Goal: Information Seeking & Learning: Check status

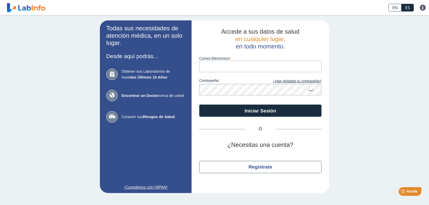
click at [204, 63] on input "Correo Electronico" at bounding box center [260, 65] width 122 height 11
type input "ramonnieves61@gmailcom"
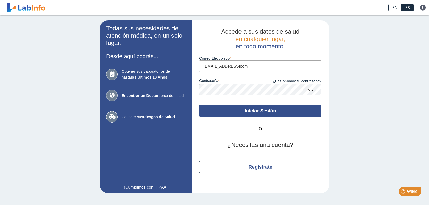
click at [242, 110] on button "Iniciar Sesión" at bounding box center [260, 111] width 122 height 12
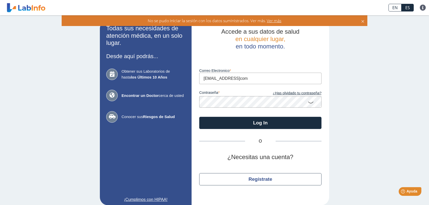
click at [309, 102] on icon at bounding box center [311, 102] width 6 height 10
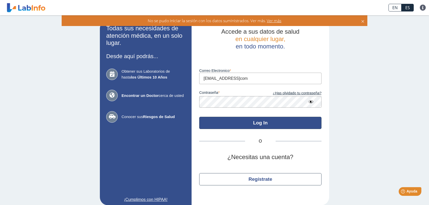
click at [244, 124] on button "Log In" at bounding box center [260, 123] width 122 height 12
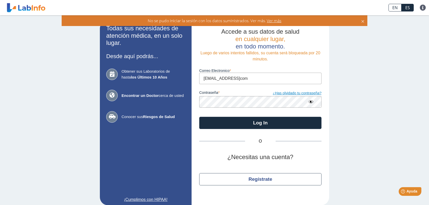
click at [282, 94] on link "¿Has olvidado tu contraseña?" at bounding box center [291, 94] width 61 height 6
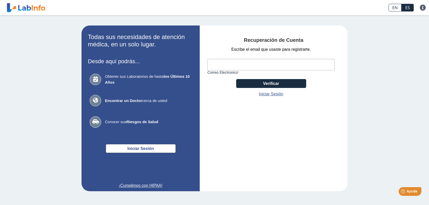
click at [232, 67] on input "Correo Electronico" at bounding box center [271, 64] width 127 height 11
type input "ramonnieves61@gmailcom"
click at [262, 85] on button "Verificar" at bounding box center [271, 83] width 70 height 9
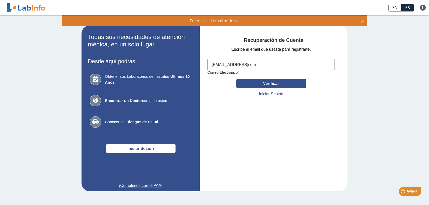
click at [266, 84] on button "Verificar" at bounding box center [271, 83] width 70 height 9
click at [267, 94] on link "Iniciar Sesión" at bounding box center [271, 94] width 24 height 6
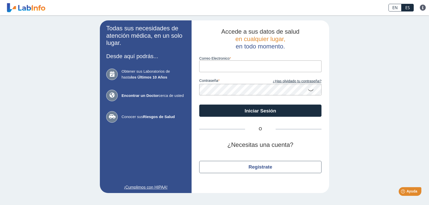
click at [207, 67] on input "Correo Electronico" at bounding box center [260, 65] width 122 height 11
type input "ramonnieves61@gmailcom"
click at [296, 82] on link "¿Has olvidado tu contraseña?" at bounding box center [291, 82] width 61 height 6
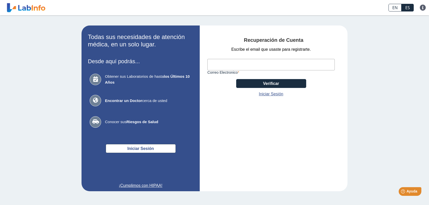
click at [217, 68] on input "Correo Electronico" at bounding box center [271, 64] width 127 height 11
type input "ramonnieves61@gmailcom"
click at [261, 85] on button "Verificar" at bounding box center [271, 83] width 70 height 9
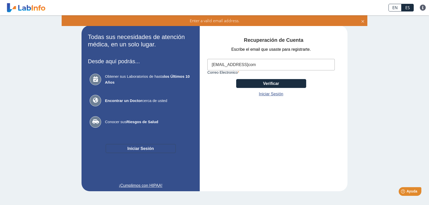
click at [146, 150] on button "Iniciar Sesión" at bounding box center [141, 148] width 70 height 9
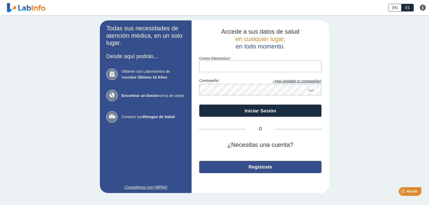
click at [254, 169] on button "Regístrate" at bounding box center [260, 167] width 122 height 12
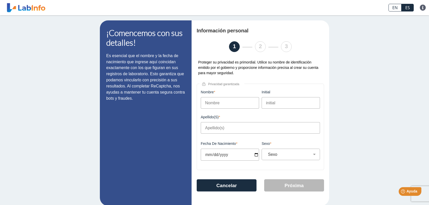
click at [203, 104] on input "Nombre" at bounding box center [230, 102] width 58 height 11
type input "r"
type input "Ramon"
click at [205, 130] on input "Apellido(s)" at bounding box center [260, 127] width 119 height 11
type input "Nieves"
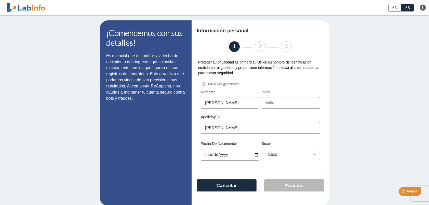
click at [254, 155] on input "Fecha de Nacimiento" at bounding box center [230, 155] width 58 height 12
type input "2024-07-28"
select select
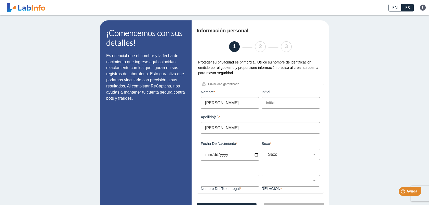
type input "2024-07-28"
click at [205, 157] on input "2024-07-28" at bounding box center [230, 155] width 58 height 12
click at [205, 156] on input "2024-07-28" at bounding box center [230, 155] width 58 height 12
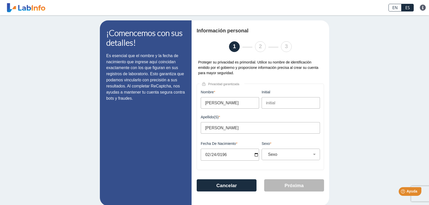
type input "1961-02-24"
click at [311, 154] on select "Sexo Masculino Femenino" at bounding box center [293, 154] width 54 height 5
select select "M"
click at [266, 153] on select "Sexo Masculino Femenino" at bounding box center [293, 154] width 54 height 5
click at [289, 185] on button "Próxima" at bounding box center [294, 185] width 60 height 12
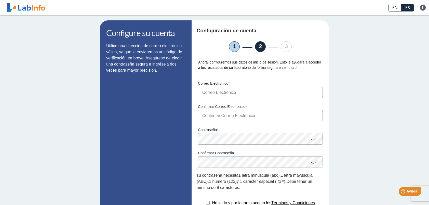
click at [203, 91] on input "Correo Electronico" at bounding box center [260, 92] width 125 height 11
type input "ramonnieves61@gmailcom"
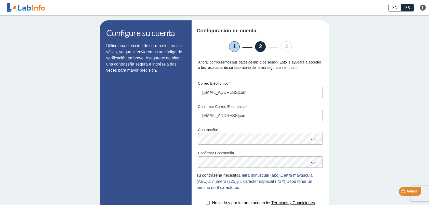
click at [339, 125] on div "Configure su cuenta Utilice una dirección de correo electrónico válida, ya que …" at bounding box center [214, 137] width 429 height 244
click at [311, 163] on icon at bounding box center [314, 162] width 6 height 10
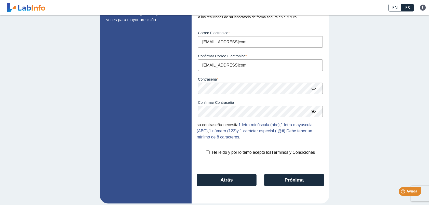
scroll to position [51, 0]
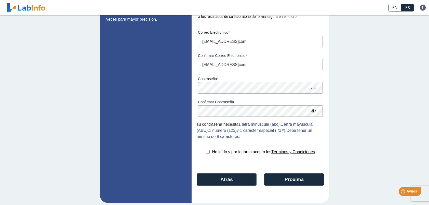
click at [206, 152] on input "checkbox" at bounding box center [208, 152] width 4 height 4
checkbox input "true"
click at [289, 182] on button "Próxima" at bounding box center [294, 179] width 60 height 12
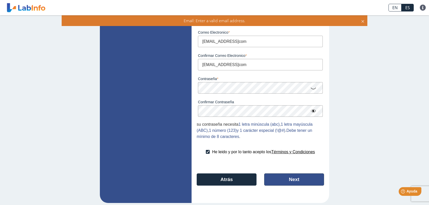
click at [289, 182] on button "Next" at bounding box center [294, 179] width 60 height 12
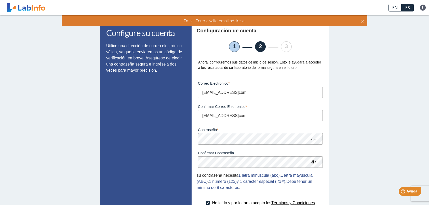
click at [234, 94] on input "ramonnieves61@gmailcom" at bounding box center [260, 92] width 125 height 11
click at [242, 93] on input "ramonnieves61@gmailcom" at bounding box center [260, 92] width 125 height 11
type input "[EMAIL_ADDRESS][DOMAIN_NAME]"
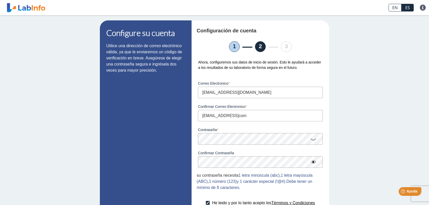
click at [242, 117] on input "ramonnieves61@gmailcom" at bounding box center [260, 115] width 125 height 11
type input "[EMAIL_ADDRESS][DOMAIN_NAME]"
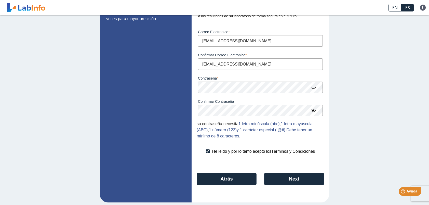
scroll to position [55, 0]
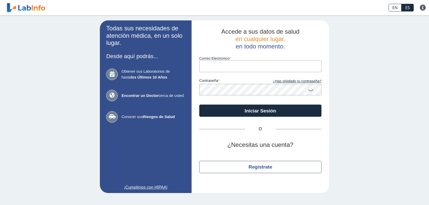
click at [233, 67] on input "Correo Electronico" at bounding box center [260, 65] width 122 height 11
click at [245, 68] on input "[EMAIL_ADDRESS]com" at bounding box center [260, 65] width 122 height 11
type input "[EMAIL_ADDRESS][DOMAIN_NAME]"
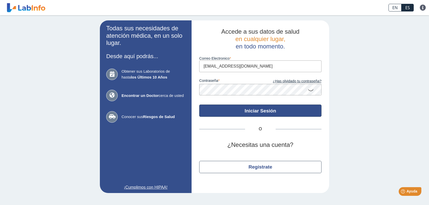
click at [238, 109] on button "Iniciar Sesión" at bounding box center [260, 111] width 122 height 12
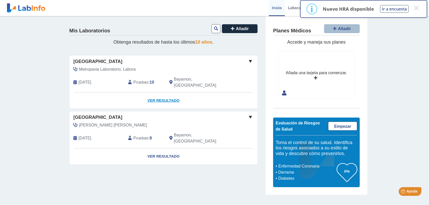
click at [159, 94] on link "Ver Resultado" at bounding box center [164, 101] width 188 height 16
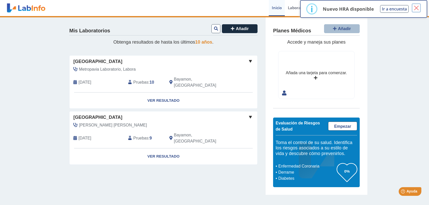
click at [416, 8] on button "×" at bounding box center [416, 7] width 9 height 9
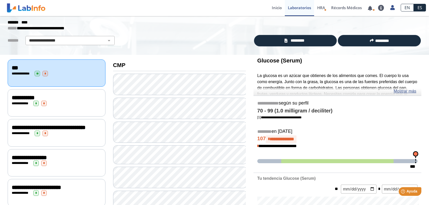
scroll to position [25, 0]
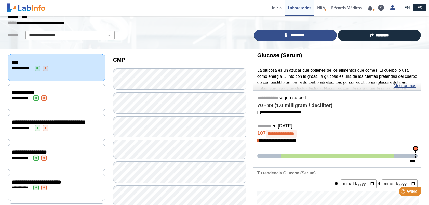
click at [292, 35] on span "*********" at bounding box center [298, 35] width 18 height 6
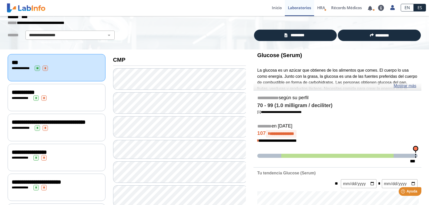
click at [210, 25] on p "**********" at bounding box center [211, 23] width 406 height 6
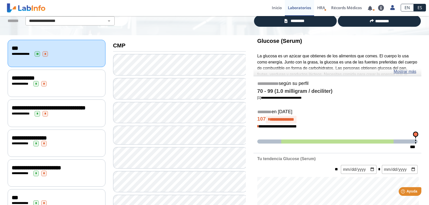
scroll to position [0, 0]
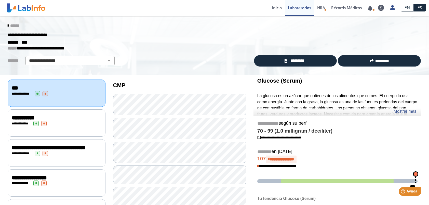
click at [8, 25] on icon at bounding box center [8, 26] width 1 height 4
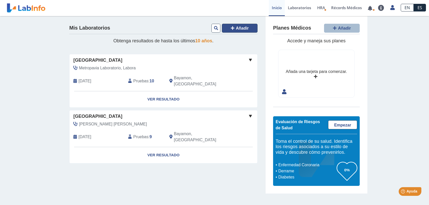
click at [234, 27] on icon at bounding box center [233, 28] width 4 height 4
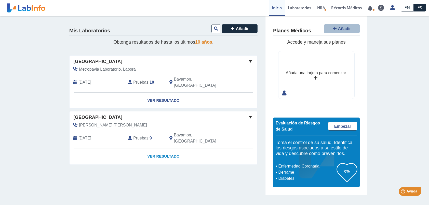
click at [158, 148] on link "Ver Resultado" at bounding box center [164, 156] width 188 height 16
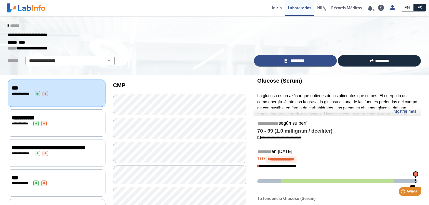
click at [297, 61] on span "*********" at bounding box center [298, 61] width 18 height 6
